Goal: Transaction & Acquisition: Obtain resource

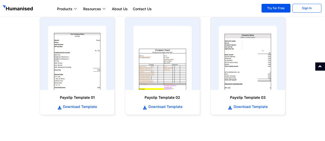
scroll to position [254, 0]
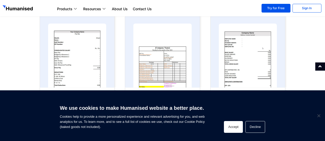
click at [236, 127] on button "Accept" at bounding box center [233, 127] width 19 height 12
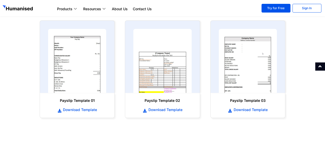
scroll to position [248, 0]
click at [242, 111] on span "Download Template" at bounding box center [250, 109] width 35 height 5
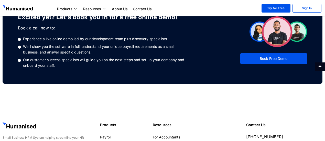
scroll to position [456, 0]
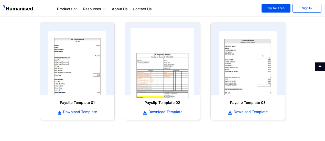
scroll to position [246, 0]
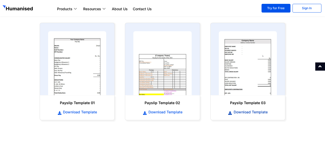
click at [240, 113] on span "Download Template" at bounding box center [250, 112] width 35 height 5
